Goal: Navigation & Orientation: Find specific page/section

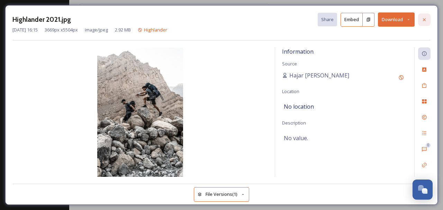
click at [424, 17] on icon at bounding box center [425, 20] width 6 height 6
